Goal: Information Seeking & Learning: Learn about a topic

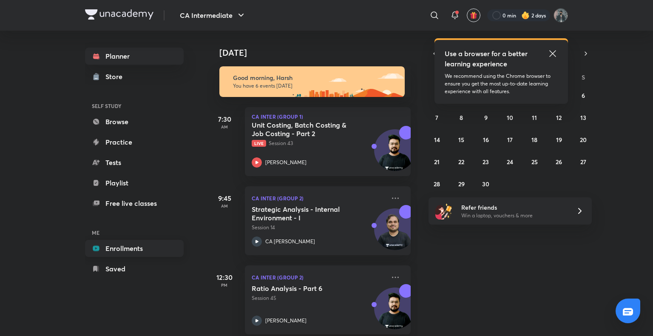
click at [127, 251] on link "Enrollments" at bounding box center [134, 248] width 99 height 17
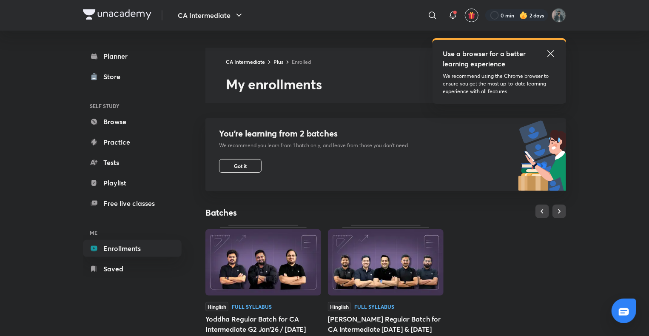
click at [548, 55] on icon at bounding box center [550, 53] width 6 height 6
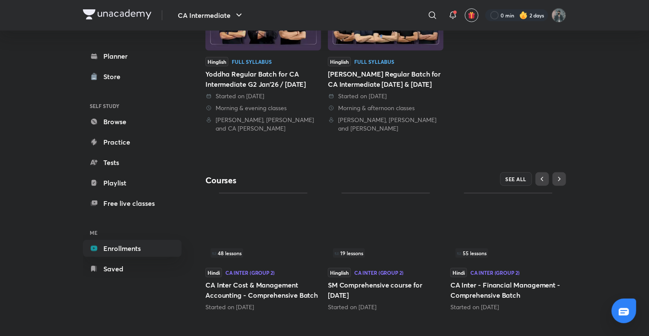
scroll to position [248, 0]
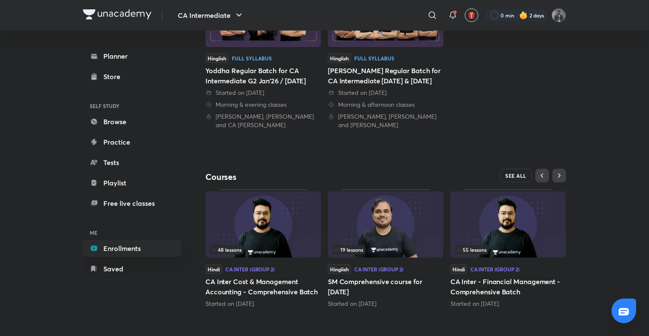
click at [512, 170] on button "SEE ALL" at bounding box center [516, 176] width 32 height 14
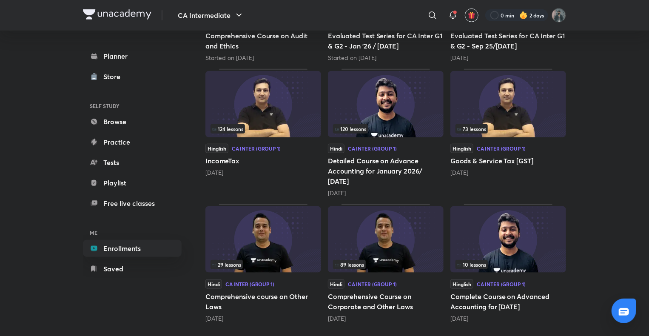
scroll to position [345, 0]
click at [372, 224] on img at bounding box center [386, 239] width 116 height 66
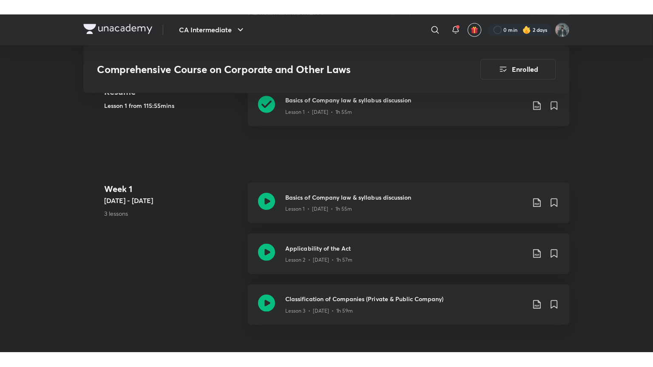
scroll to position [468, 0]
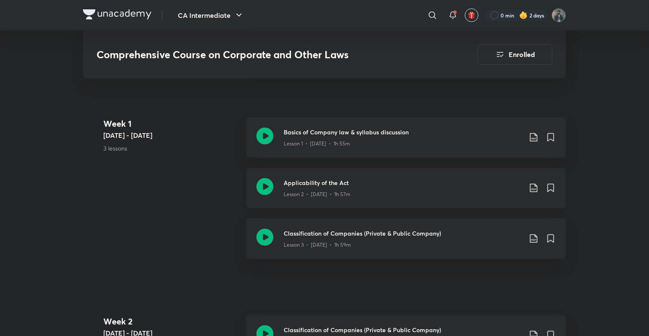
click at [265, 181] on icon at bounding box center [264, 186] width 17 height 17
